Goal: Task Accomplishment & Management: Use online tool/utility

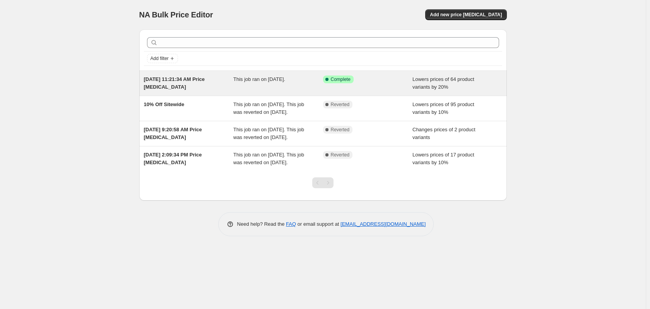
click at [396, 81] on div "Success Complete Complete" at bounding box center [362, 80] width 78 height 8
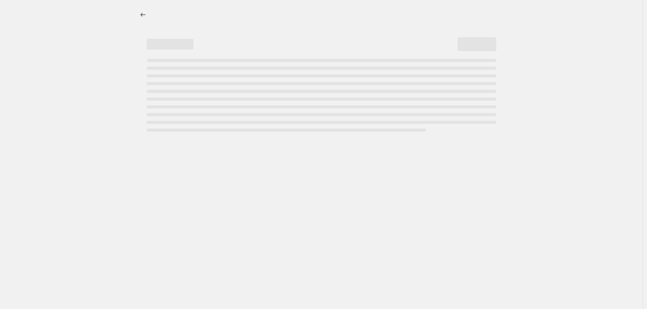
select select "percentage"
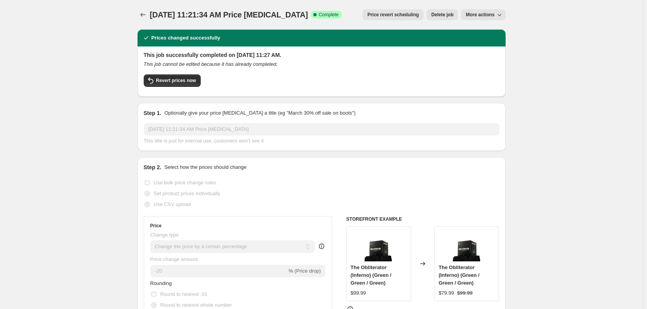
click at [403, 15] on span "Price revert scheduling" at bounding box center [392, 15] width 51 height 6
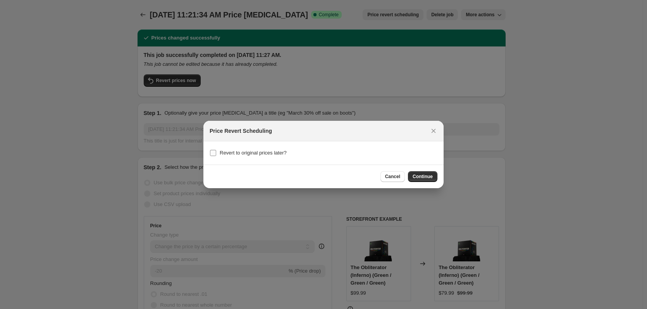
click at [216, 153] on label "Revert to original prices later?" at bounding box center [247, 153] width 77 height 11
click at [216, 153] on input "Revert to original prices later?" at bounding box center [213, 153] width 6 height 6
checkbox input "true"
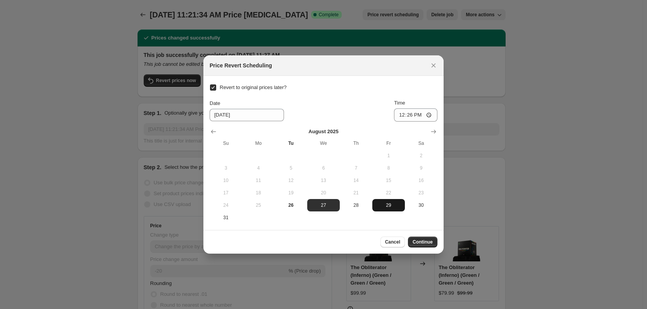
click at [392, 207] on span "29" at bounding box center [388, 205] width 26 height 6
type input "[DATE]"
click at [409, 116] on input "12:26" at bounding box center [415, 114] width 43 height 13
click at [398, 117] on input "12:26" at bounding box center [415, 114] width 43 height 13
type input "23:58"
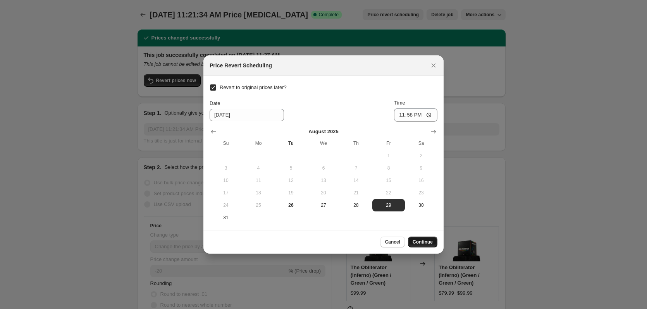
click at [424, 242] on span "Continue" at bounding box center [422, 242] width 20 height 6
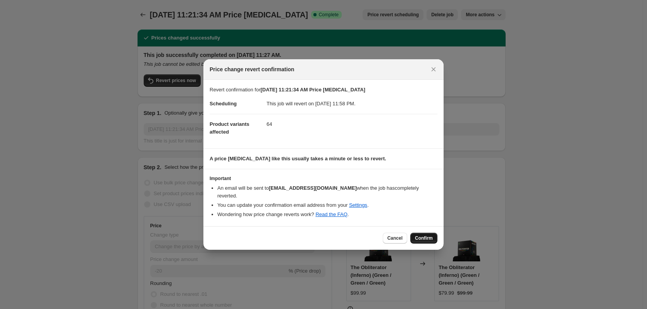
click at [425, 240] on span "Confirm" at bounding box center [424, 238] width 18 height 6
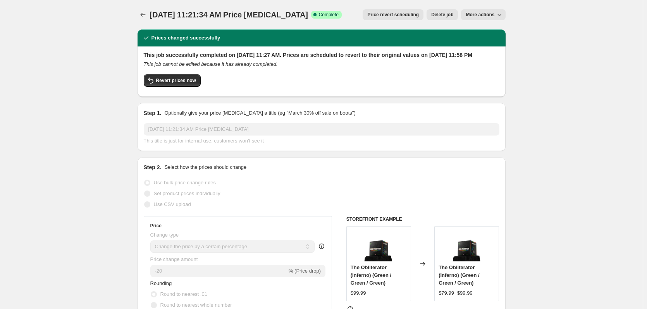
click at [145, 14] on icon "Price change jobs" at bounding box center [143, 15] width 8 height 8
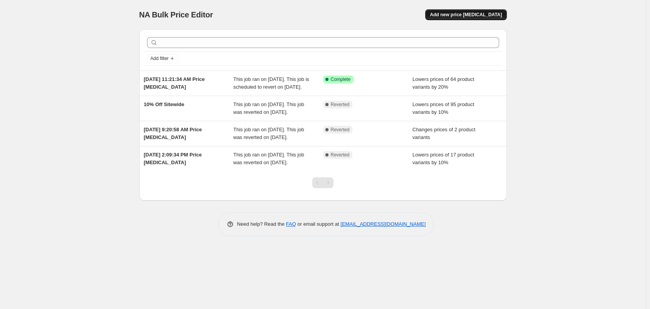
click at [482, 12] on span "Add new price [MEDICAL_DATA]" at bounding box center [466, 15] width 72 height 6
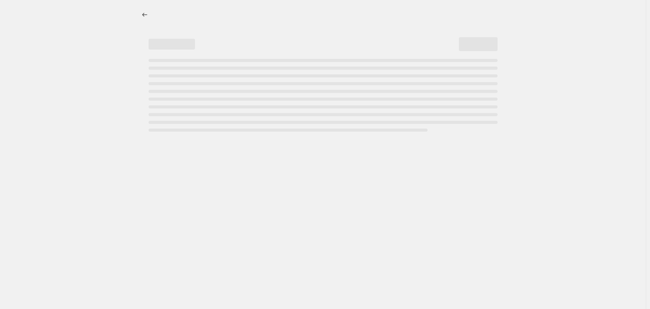
select select "percentage"
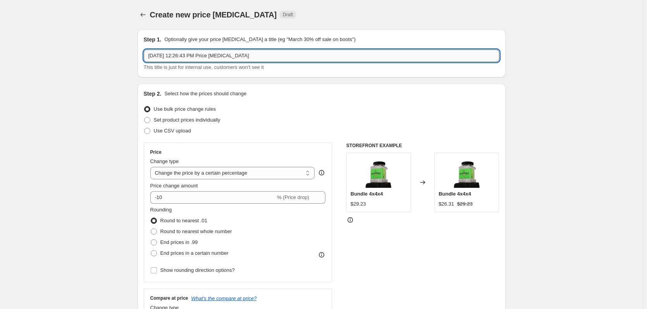
click at [267, 55] on input "[DATE] 12:26:43 PM Price [MEDICAL_DATA]" at bounding box center [321, 56] width 355 height 12
type input "[DATE] Sale - 15% off explosive packs"
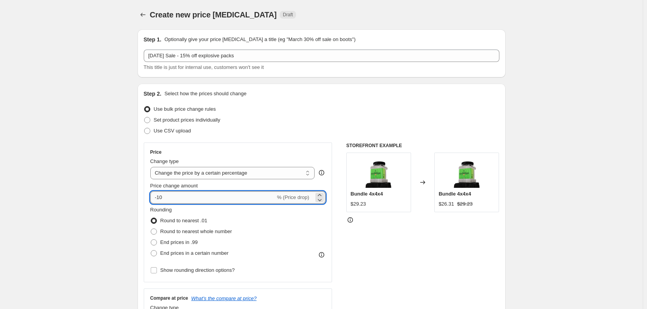
drag, startPoint x: 167, startPoint y: 196, endPoint x: 160, endPoint y: 196, distance: 7.7
click at [160, 196] on input "-10" at bounding box center [212, 197] width 125 height 12
type input "-15"
click at [377, 105] on div "Use bulk price change rules" at bounding box center [321, 109] width 355 height 11
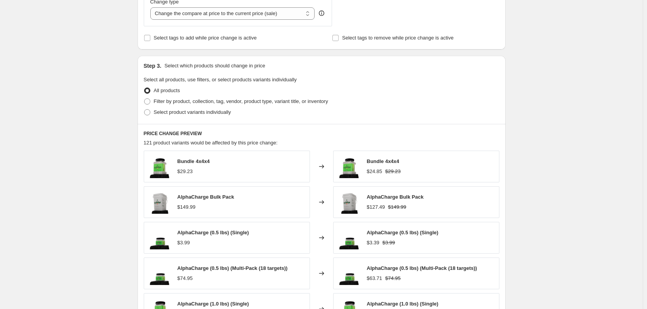
scroll to position [310, 0]
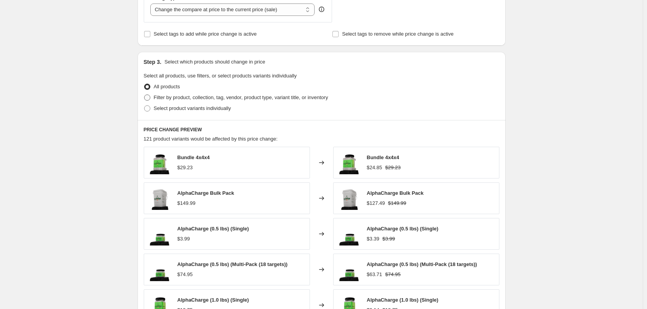
click at [149, 99] on span at bounding box center [147, 97] width 6 height 6
click at [144, 95] on input "Filter by product, collection, tag, vendor, product type, variant title, or inv…" at bounding box center [144, 94] width 0 height 0
radio input "true"
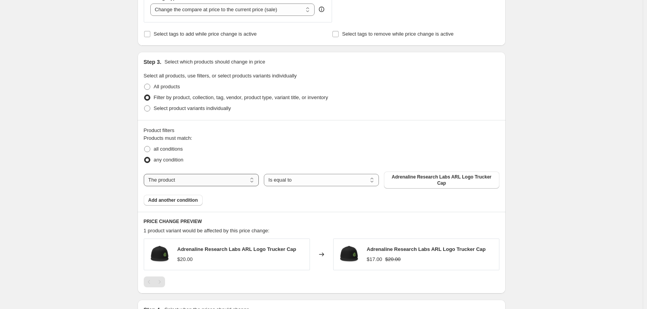
click at [246, 180] on select "The product The product's collection The product's tag The product's vendor The…" at bounding box center [201, 180] width 115 height 12
select select "collection"
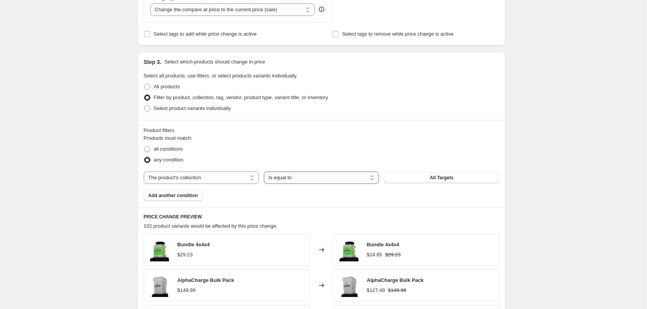
click at [373, 179] on select "Is equal to Is not equal to" at bounding box center [321, 178] width 115 height 12
click at [265, 172] on select "Is equal to Is not equal to" at bounding box center [321, 178] width 115 height 12
click at [450, 181] on button "All Targets" at bounding box center [441, 177] width 115 height 11
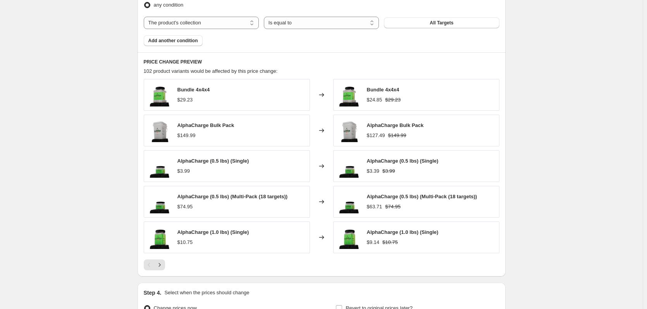
scroll to position [503, 0]
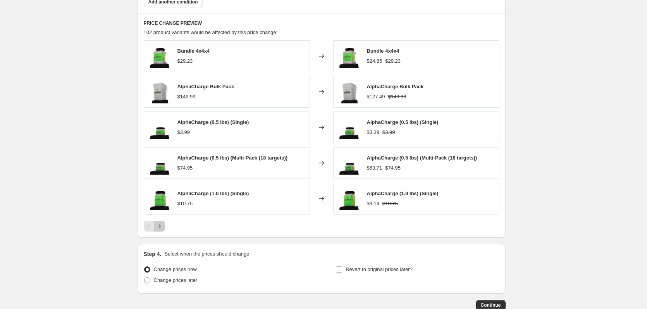
click at [165, 226] on button "Next" at bounding box center [159, 226] width 11 height 11
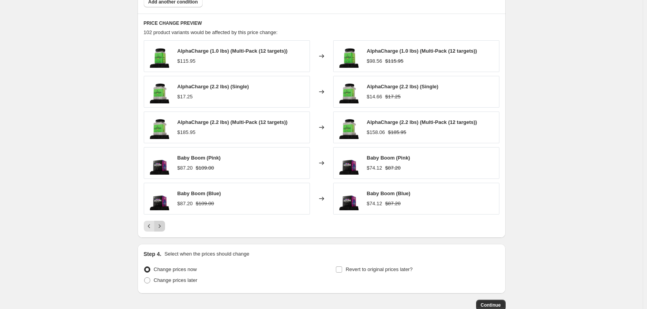
click at [163, 228] on icon "Next" at bounding box center [160, 226] width 8 height 8
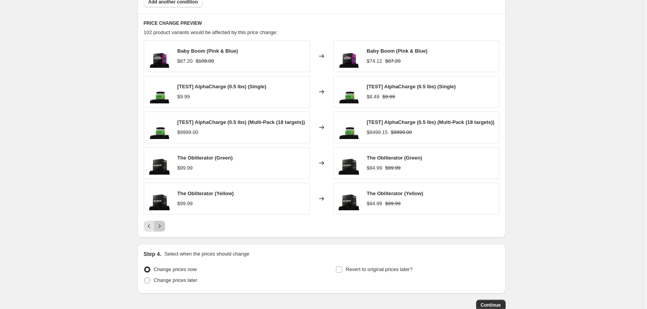
click at [161, 227] on icon "Next" at bounding box center [160, 226] width 8 height 8
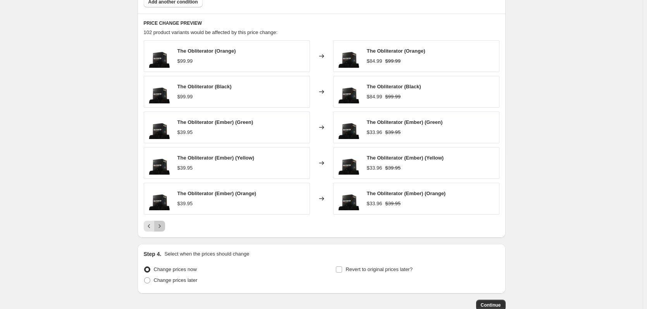
click at [161, 227] on icon "Next" at bounding box center [160, 226] width 8 height 8
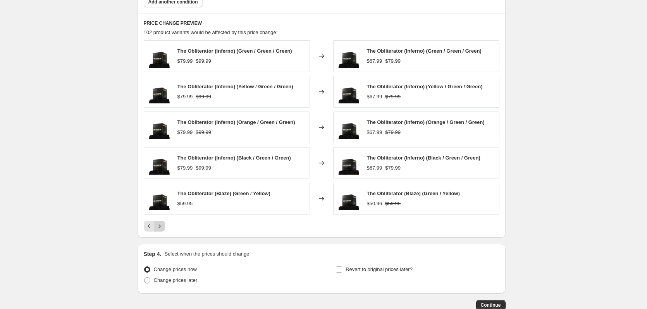
click at [161, 227] on icon "Next" at bounding box center [160, 226] width 8 height 8
click at [146, 281] on span at bounding box center [147, 280] width 6 height 6
click at [144, 278] on input "Change prices later" at bounding box center [144, 277] width 0 height 0
radio input "true"
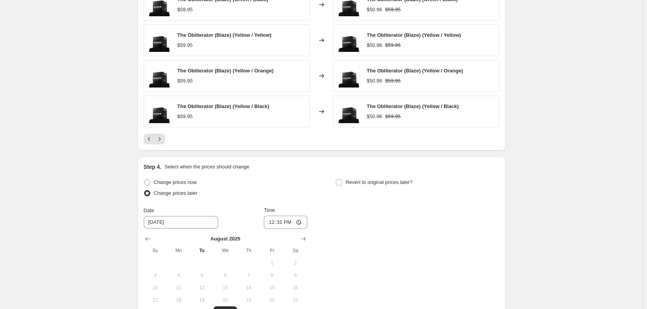
scroll to position [620, 0]
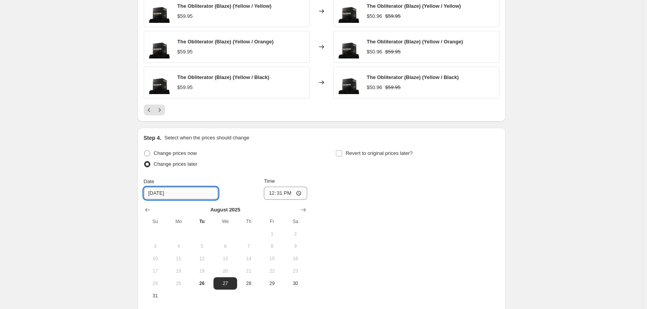
click at [181, 195] on input "[DATE]" at bounding box center [181, 193] width 74 height 12
click at [273, 281] on span "29" at bounding box center [271, 283] width 17 height 6
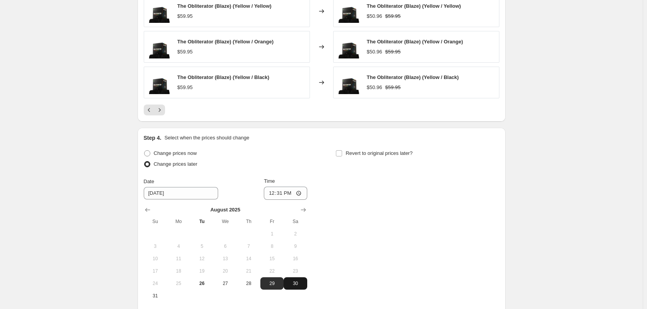
click at [299, 284] on span "30" at bounding box center [295, 283] width 17 height 6
type input "[DATE]"
click at [275, 191] on input "12:31" at bounding box center [285, 193] width 43 height 13
click at [290, 194] on input "12:31" at bounding box center [285, 193] width 43 height 13
click at [289, 195] on input "12:31" at bounding box center [285, 193] width 43 height 13
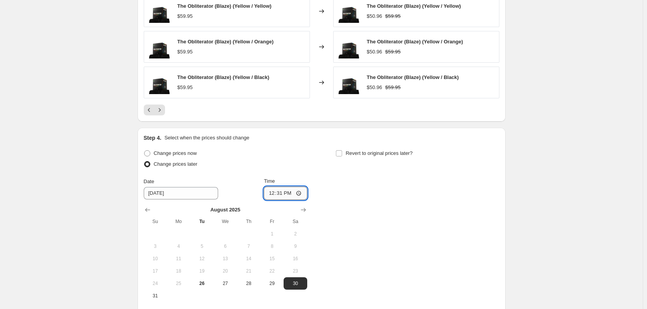
click at [289, 195] on input "12:31" at bounding box center [285, 193] width 43 height 13
click at [339, 192] on div "Change prices now Change prices later Date [DATE] Time 00:[DATE] Mo Tu We Th Fr…" at bounding box center [321, 225] width 355 height 154
click at [278, 193] on input "00:31" at bounding box center [285, 193] width 43 height 13
type input "00:01"
click at [350, 200] on div "Change prices now Change prices later Date [DATE] Time 00:[DATE] Mo Tu We Th Fr…" at bounding box center [321, 225] width 355 height 154
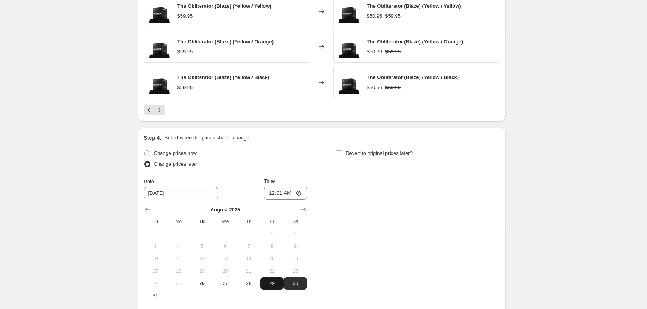
drag, startPoint x: 278, startPoint y: 285, endPoint x: 273, endPoint y: 281, distance: 6.9
click at [278, 285] on span "29" at bounding box center [271, 283] width 17 height 6
type input "[DATE]"
click at [270, 194] on input "00:01" at bounding box center [285, 193] width 43 height 13
type input "23:59"
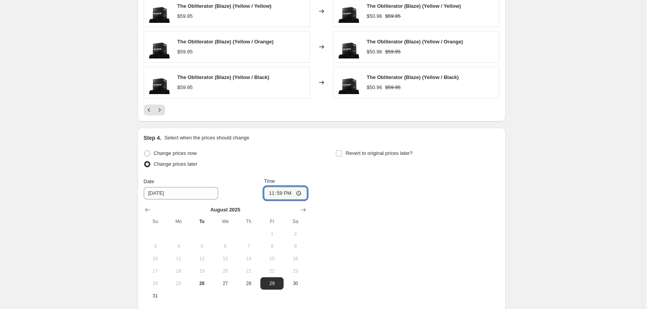
click at [359, 199] on div "Change prices now Change prices later Date [DATE] Time 23:59 [DATE] Su Mo Tu We…" at bounding box center [321, 225] width 355 height 154
click at [340, 153] on input "Revert to original prices later?" at bounding box center [339, 153] width 6 height 6
checkbox input "true"
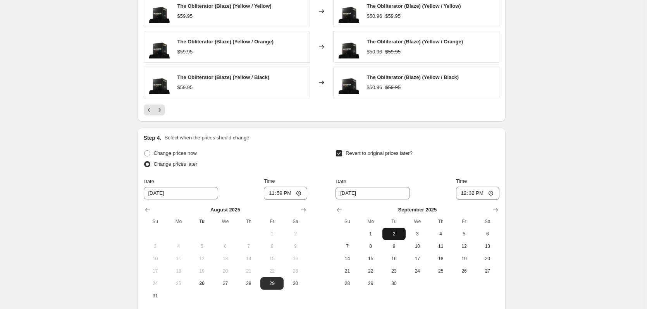
click at [399, 235] on span "2" at bounding box center [393, 234] width 17 height 6
click at [465, 193] on input "12:32" at bounding box center [477, 193] width 43 height 13
type input "23:59"
click at [472, 150] on div "Revert to original prices later?" at bounding box center [416, 159] width 163 height 23
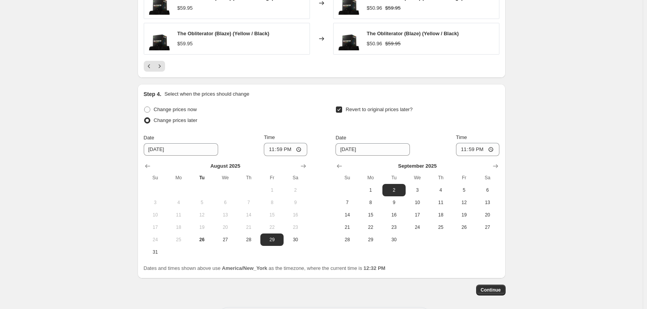
scroll to position [697, 0]
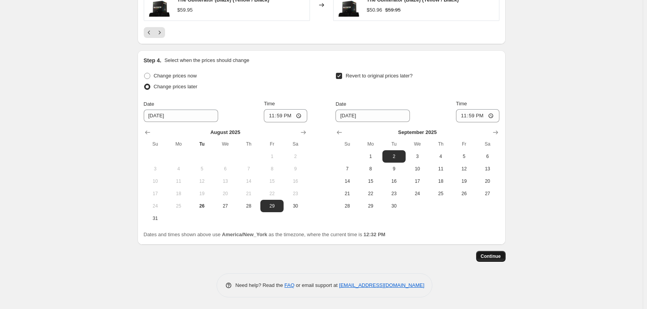
click at [497, 257] on span "Continue" at bounding box center [491, 256] width 20 height 6
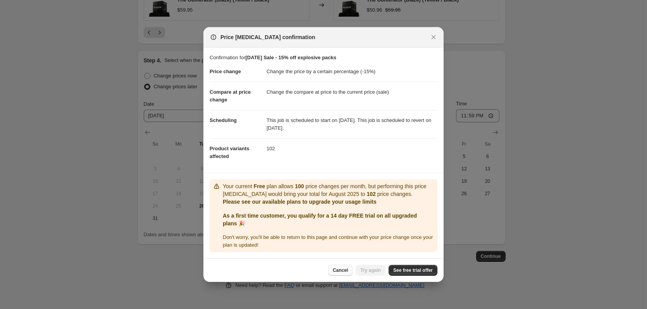
click at [341, 272] on span "Cancel" at bounding box center [340, 270] width 15 height 6
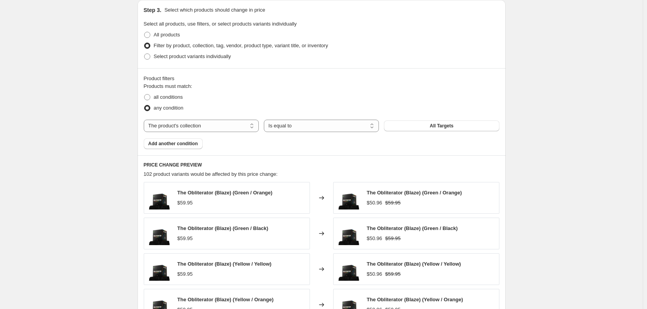
scroll to position [348, 0]
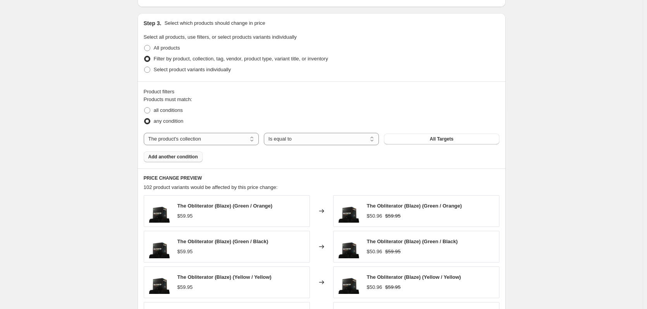
click at [164, 158] on span "Add another condition" at bounding box center [173, 157] width 50 height 6
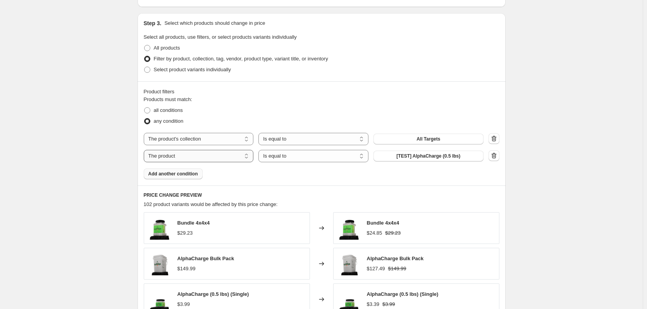
click at [250, 157] on select "The product The product's collection The product's tag The product's vendor The…" at bounding box center [199, 156] width 110 height 12
click at [145, 150] on select "The product The product's collection The product's tag The product's vendor The…" at bounding box center [199, 156] width 110 height 12
click at [311, 157] on select "Is equal to Is not equal to" at bounding box center [313, 156] width 110 height 12
select select "not_equal"
click at [443, 156] on span "[TEST] AlphaCharge (0.5 lbs)" at bounding box center [428, 156] width 64 height 6
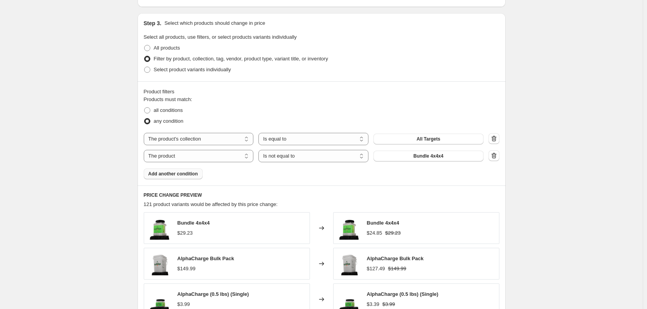
click at [177, 175] on span "Add another condition" at bounding box center [173, 174] width 50 height 6
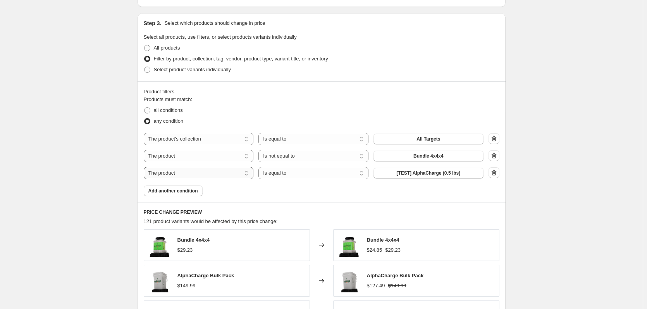
click at [242, 173] on select "The product The product's collection The product's tag The product's vendor The…" at bounding box center [199, 173] width 110 height 12
select select "tag"
click at [290, 176] on select "Is equal to Is not equal to" at bounding box center [313, 173] width 110 height 12
select select "not_equal"
click at [446, 175] on button "Hidden" at bounding box center [428, 173] width 110 height 11
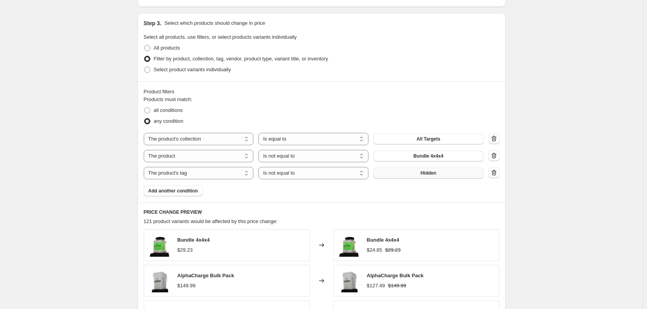
scroll to position [0, 0]
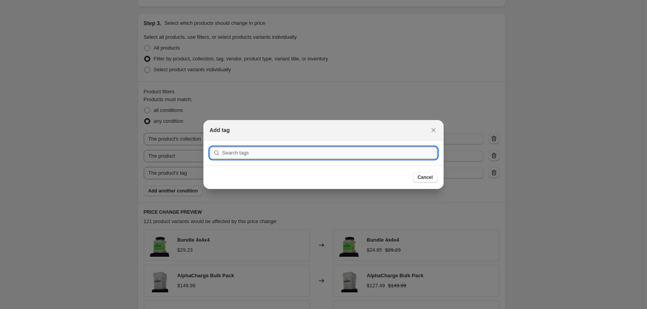
click at [304, 153] on input ":r5t:" at bounding box center [329, 153] width 215 height 12
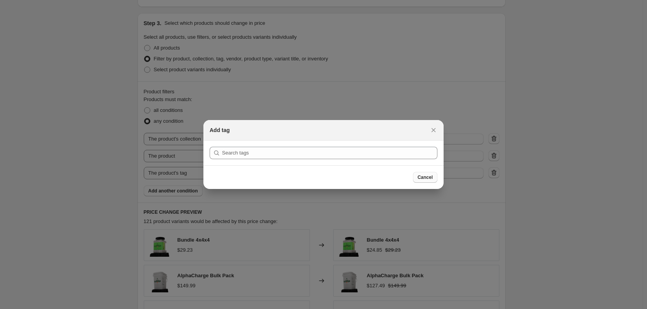
click at [421, 180] on span "Cancel" at bounding box center [424, 177] width 15 height 6
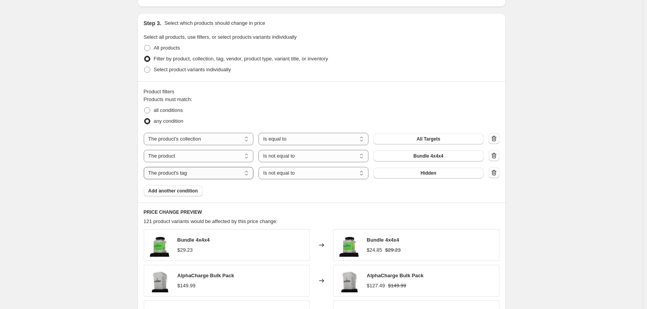
click at [196, 171] on select "The product The product's collection The product's tag The product's vendor The…" at bounding box center [199, 173] width 110 height 12
select select "product"
click at [412, 175] on span "[TEST] AlphaCharge (0.5 lbs)" at bounding box center [428, 173] width 64 height 6
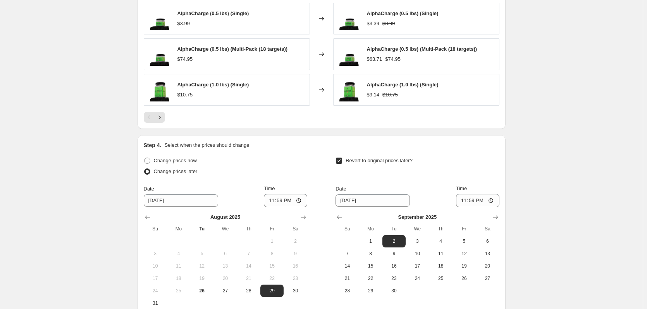
scroll to position [731, 0]
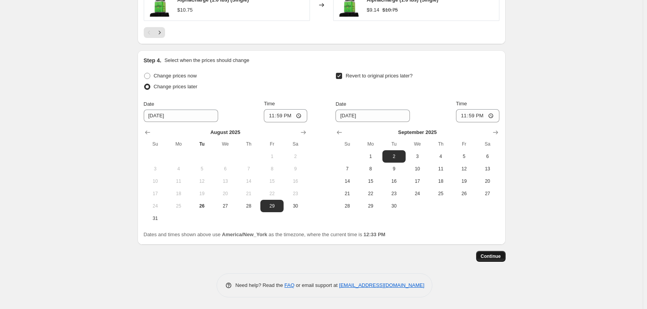
click at [496, 255] on span "Continue" at bounding box center [491, 256] width 20 height 6
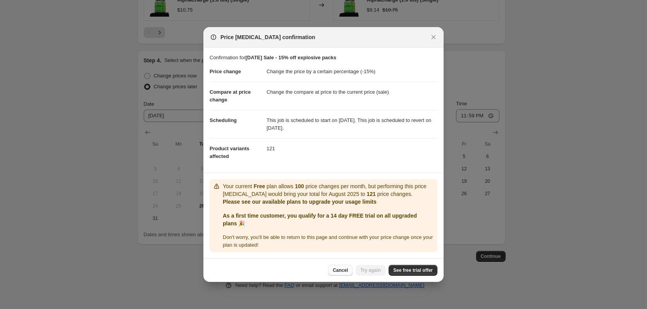
click at [336, 275] on button "Cancel" at bounding box center [340, 270] width 24 height 11
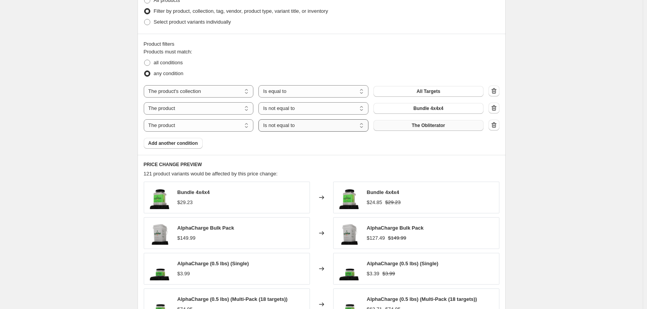
scroll to position [383, 0]
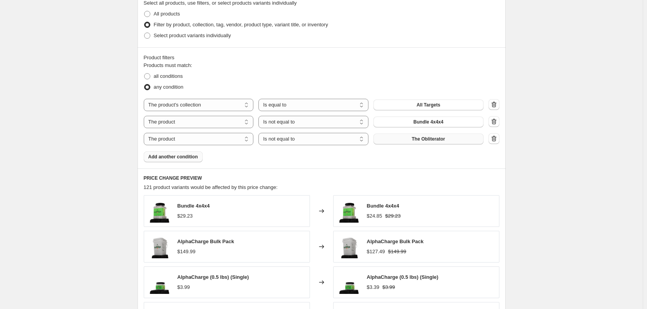
click at [175, 156] on span "Add another condition" at bounding box center [173, 157] width 50 height 6
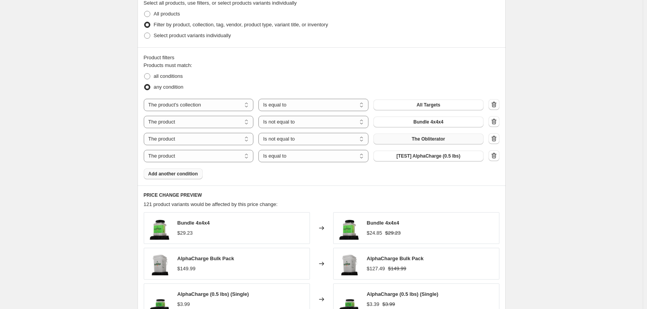
click at [188, 178] on button "Add another condition" at bounding box center [173, 173] width 59 height 11
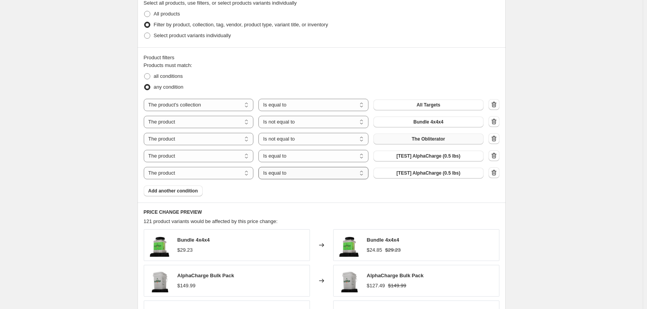
click at [297, 173] on select "Is equal to Is not equal to" at bounding box center [313, 173] width 110 height 12
click at [301, 157] on select "Is equal to Is not equal to" at bounding box center [313, 156] width 110 height 12
select select "not_equal"
click at [294, 175] on select "Is equal to Is not equal to" at bounding box center [313, 173] width 110 height 12
select select "not_equal"
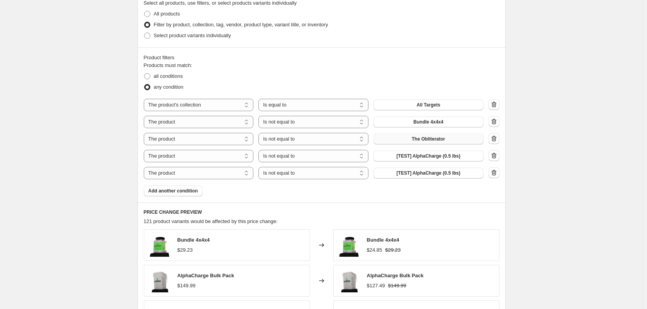
click at [427, 173] on span "[TEST] AlphaCharge (0.5 lbs)" at bounding box center [428, 173] width 64 height 6
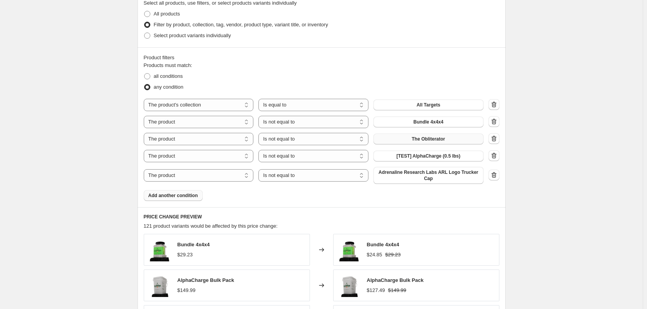
click at [192, 199] on button "Add another condition" at bounding box center [173, 195] width 59 height 11
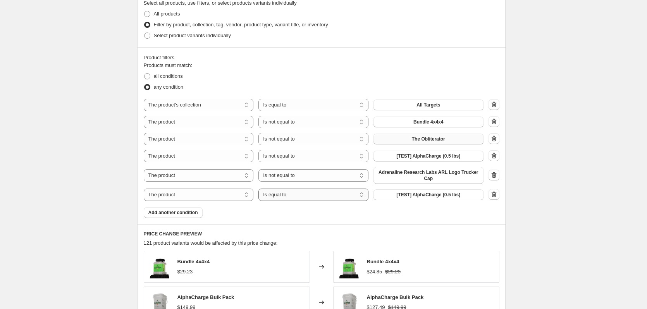
click at [293, 194] on select "Is equal to Is not equal to" at bounding box center [313, 195] width 110 height 12
click at [227, 196] on select "The product The product's collection The product's tag The product's vendor The…" at bounding box center [199, 195] width 110 height 12
select select "collection"
click at [304, 196] on select "Is equal to Is not equal to" at bounding box center [313, 195] width 110 height 12
select select "not_equal"
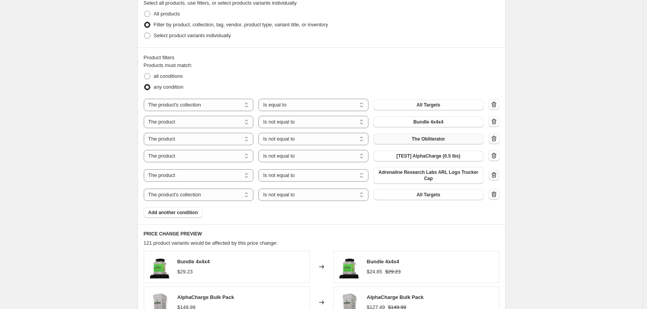
click at [496, 176] on icon "button" at bounding box center [494, 175] width 8 height 8
select select "collection"
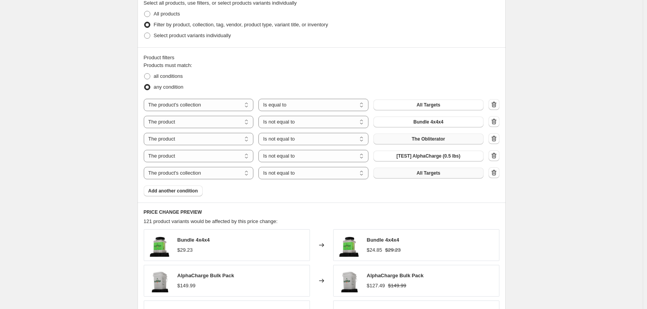
click at [439, 177] on button "All Targets" at bounding box center [428, 173] width 110 height 11
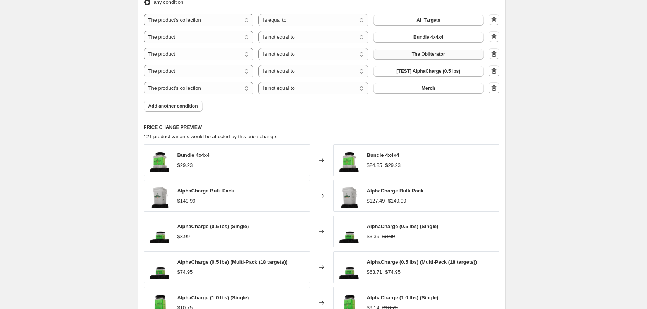
scroll to position [421, 0]
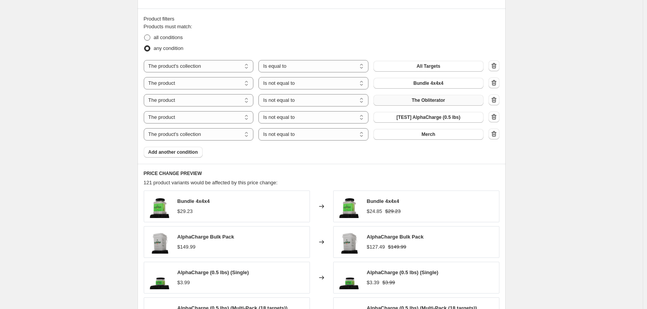
click at [150, 36] on span at bounding box center [147, 37] width 6 height 6
click at [144, 35] on input "all conditions" at bounding box center [144, 34] width 0 height 0
radio input "true"
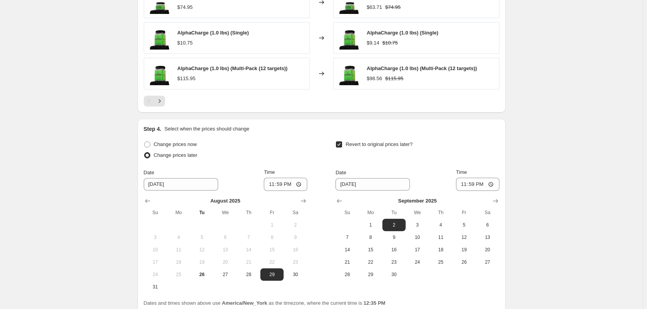
scroll to position [765, 0]
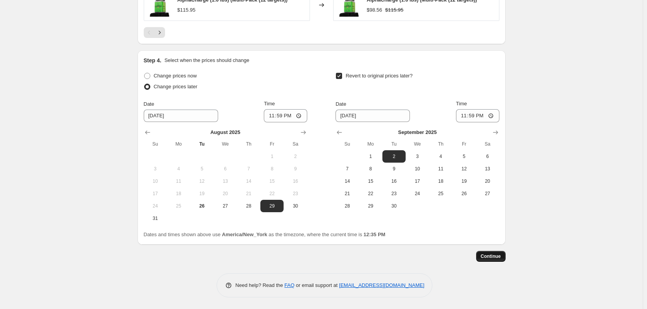
click at [500, 260] on button "Continue" at bounding box center [490, 256] width 29 height 11
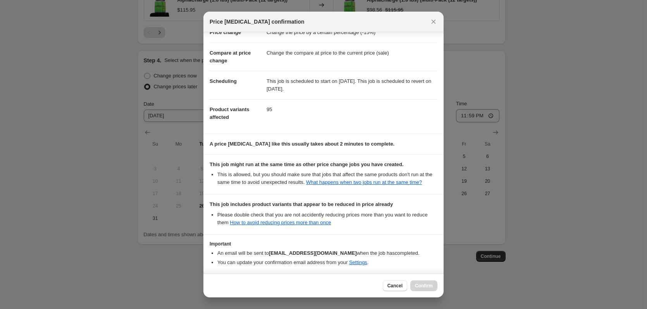
scroll to position [79, 0]
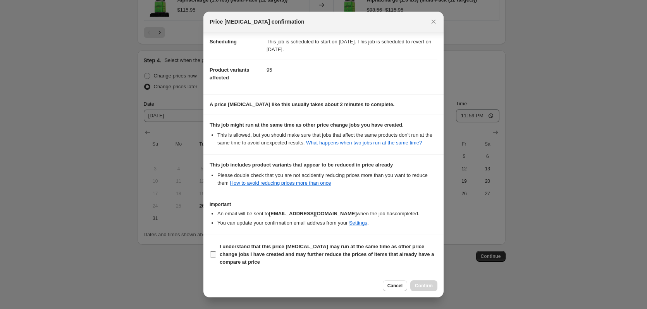
click at [215, 252] on input "I understand that this price [MEDICAL_DATA] may run at the same time as other p…" at bounding box center [213, 254] width 6 height 6
checkbox input "true"
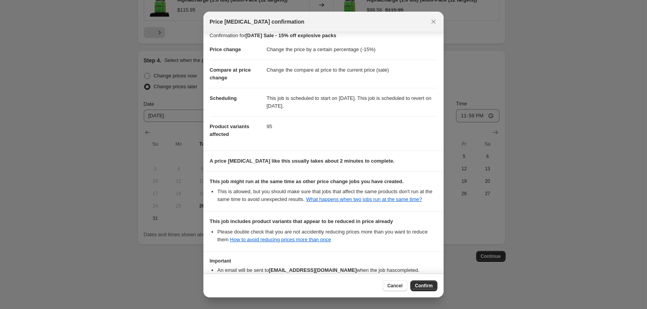
scroll to position [0, 0]
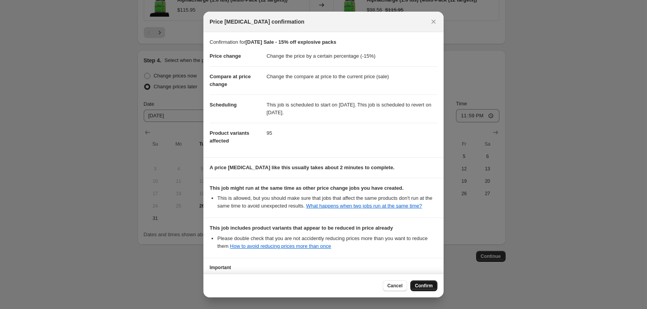
click at [433, 284] on button "Confirm" at bounding box center [423, 285] width 27 height 11
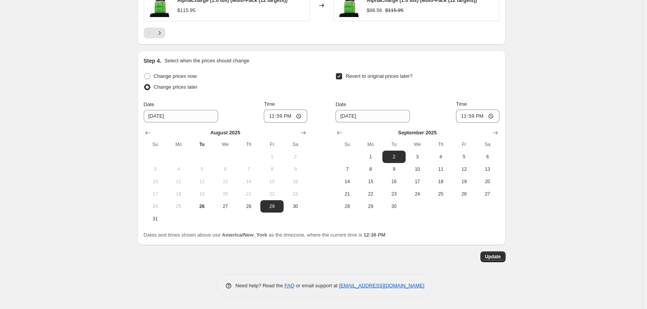
scroll to position [812, 0]
click at [494, 260] on button "Update" at bounding box center [492, 256] width 25 height 11
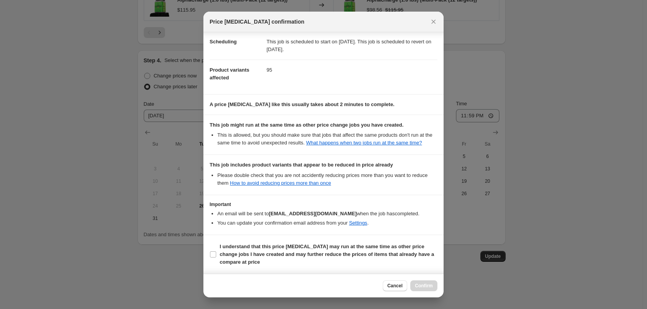
scroll to position [79, 0]
click at [213, 254] on input "I understand that this price [MEDICAL_DATA] may run at the same time as other p…" at bounding box center [213, 254] width 6 height 6
checkbox input "true"
click at [426, 289] on button "Confirm" at bounding box center [423, 285] width 27 height 11
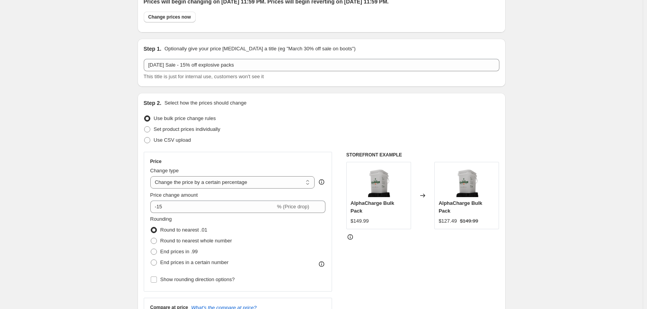
scroll to position [0, 0]
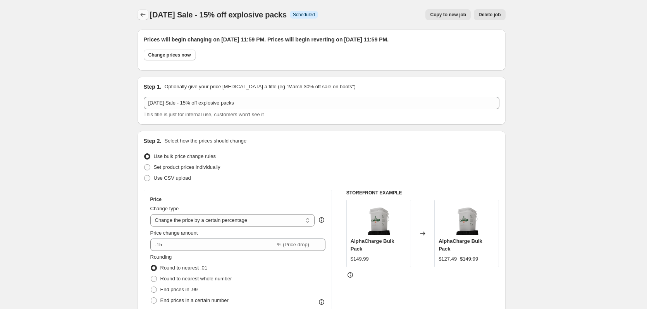
click at [145, 14] on icon "Price change jobs" at bounding box center [143, 15] width 8 height 8
